Goal: Information Seeking & Learning: Stay updated

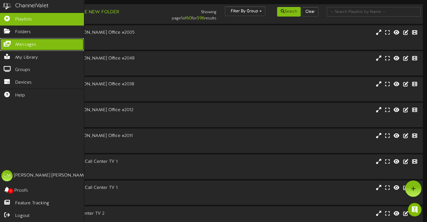
click at [22, 43] on span "Messages" at bounding box center [25, 45] width 21 height 6
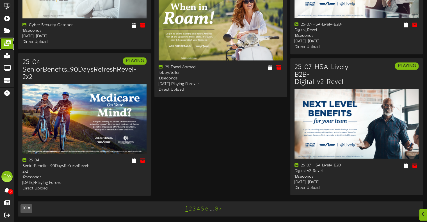
scroll to position [815, 0]
click at [189, 211] on link "2" at bounding box center [190, 209] width 3 height 6
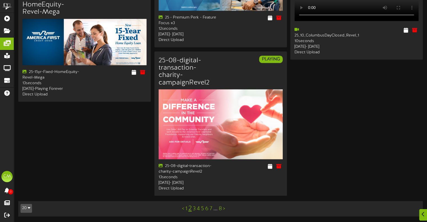
scroll to position [803, 0]
click at [193, 208] on link "3" at bounding box center [194, 209] width 3 height 6
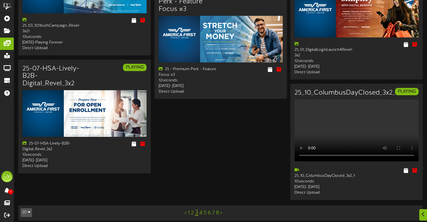
scroll to position [688, 0]
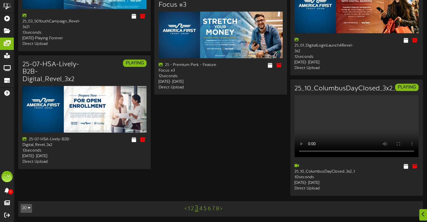
click at [201, 209] on link "4" at bounding box center [200, 209] width 3 height 6
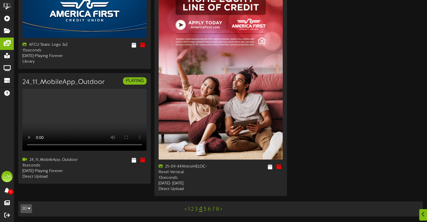
scroll to position [998, 0]
click at [204, 210] on link "5" at bounding box center [204, 209] width 3 height 6
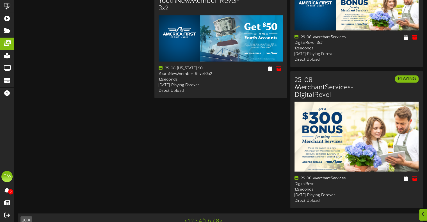
scroll to position [875, 0]
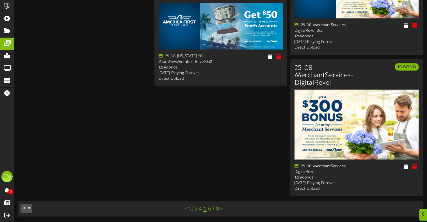
click at [208, 209] on link "6" at bounding box center [209, 209] width 3 height 6
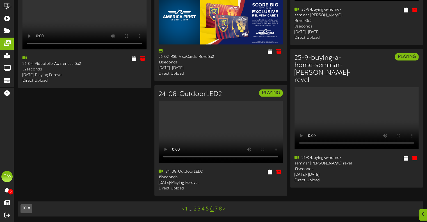
scroll to position [847, 0]
click at [217, 207] on link "7" at bounding box center [216, 209] width 3 height 6
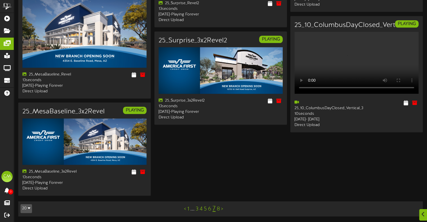
scroll to position [1329, 0]
click at [217, 211] on link "8" at bounding box center [218, 209] width 3 height 6
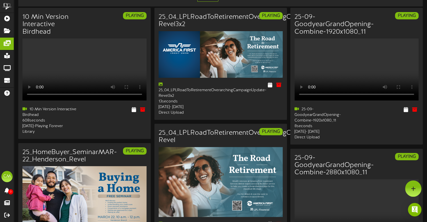
scroll to position [29, 0]
